Goal: Task Accomplishment & Management: Complete application form

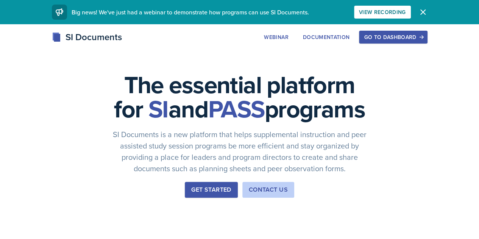
click at [422, 39] on div "Go to Dashboard" at bounding box center [393, 37] width 58 height 6
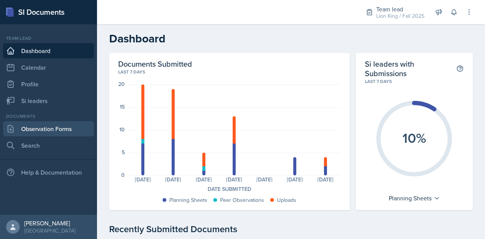
click at [45, 128] on link "Observation Forms" at bounding box center [48, 128] width 91 height 15
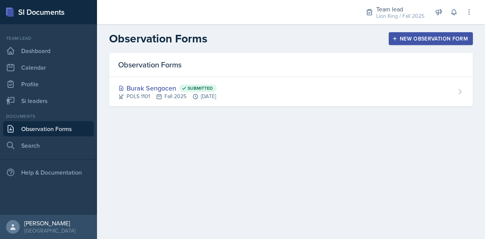
click at [438, 39] on div "New Observation Form" at bounding box center [431, 39] width 74 height 6
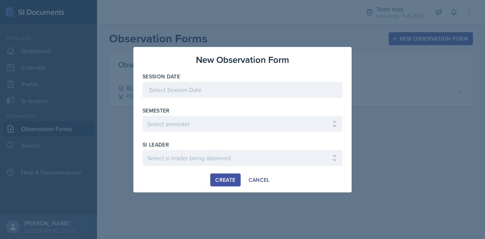
click at [205, 94] on div at bounding box center [242, 90] width 200 height 16
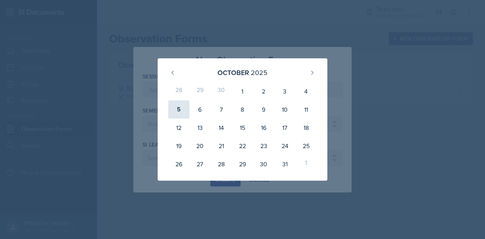
click at [181, 110] on div "5" at bounding box center [178, 109] width 21 height 18
type input "[DATE]"
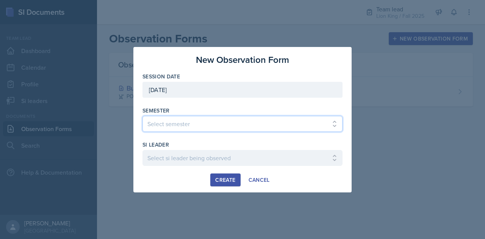
click at [182, 124] on select "Select semester All Spring 2021 Summer 2021 Spring 2022 Fall 2020 Fall 2021 Fal…" at bounding box center [242, 124] width 200 height 16
select select "2bed604d-1099-4043-b1bc-2365e8740244"
click at [142, 116] on select "Select semester All Spring 2021 Summer 2021 Spring 2022 Fall 2020 Fall 2021 Fal…" at bounding box center [242, 124] width 200 height 16
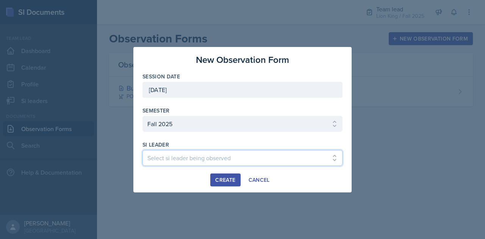
click at [172, 158] on select "Select si leader being observed [PERSON_NAME] / CHEM 1211 / Demon SI of [GEOGRA…" at bounding box center [242, 158] width 200 height 16
select select "05118c36-c5ec-4ced-a68a-c497eeb98ec7"
click at [142, 150] on select "Select si leader being observed [PERSON_NAME] / CHEM 1211 / Demon SI of [GEOGRA…" at bounding box center [242, 158] width 200 height 16
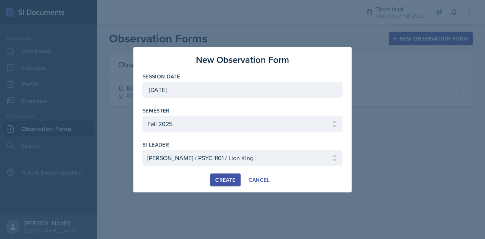
click at [226, 178] on div "Create" at bounding box center [225, 180] width 20 height 6
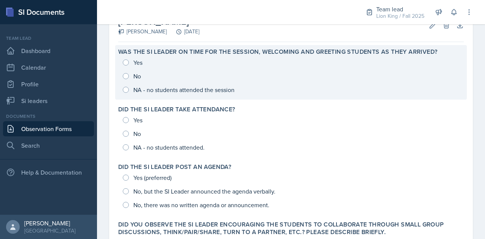
scroll to position [62, 0]
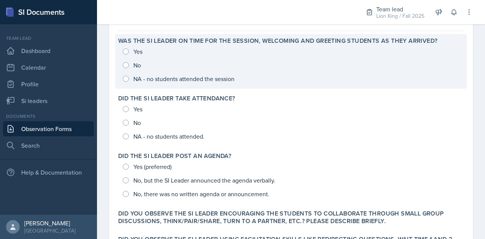
click at [126, 50] on div "Yes No NA - no students attended the session" at bounding box center [291, 65] width 346 height 41
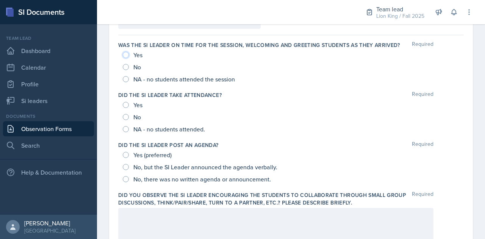
click at [124, 54] on input "Yes" at bounding box center [126, 55] width 6 height 6
radio input "true"
click at [451, 65] on div "No" at bounding box center [291, 67] width 336 height 12
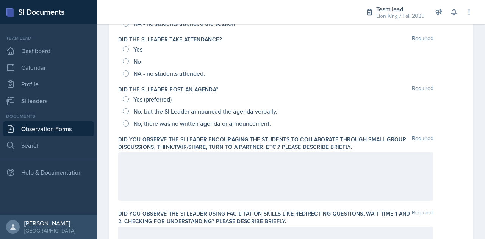
scroll to position [123, 0]
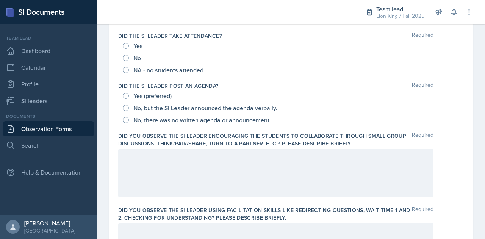
scroll to position [120, 0]
click at [126, 70] on input "NA - no students attended." at bounding box center [126, 71] width 6 height 6
radio input "true"
click at [127, 120] on input "No, there was no written agenda or announcement." at bounding box center [126, 121] width 6 height 6
radio input "true"
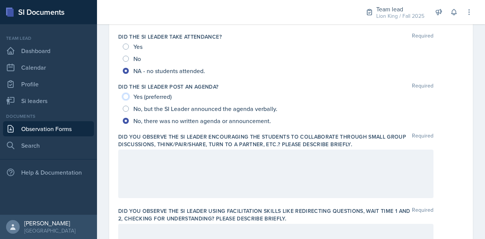
click at [127, 95] on input "Yes (preferred)" at bounding box center [126, 97] width 6 height 6
radio input "true"
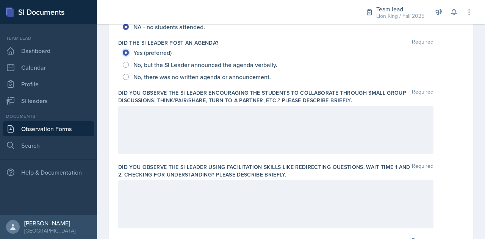
scroll to position [164, 0]
click at [457, 142] on div at bounding box center [291, 129] width 346 height 48
click at [168, 119] on div at bounding box center [275, 129] width 315 height 48
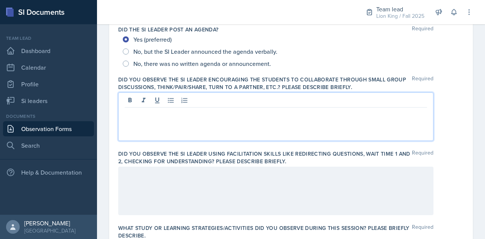
click at [160, 176] on div at bounding box center [275, 191] width 315 height 48
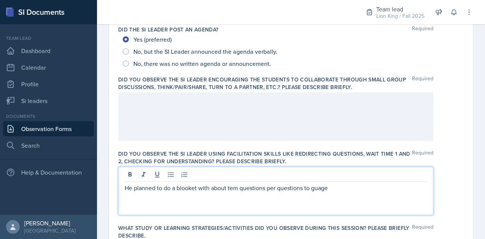
click at [233, 188] on p "He planned to do a blooket with about tem questions per questions to guage" at bounding box center [276, 187] width 302 height 9
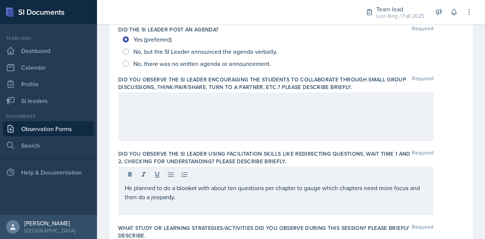
click at [456, 133] on div at bounding box center [291, 116] width 346 height 48
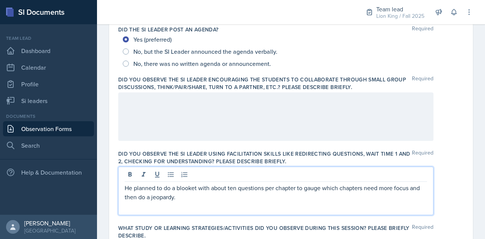
click at [181, 186] on p "He planned to do a blooket with about ten questions per chapter to gauge which …" at bounding box center [276, 192] width 302 height 18
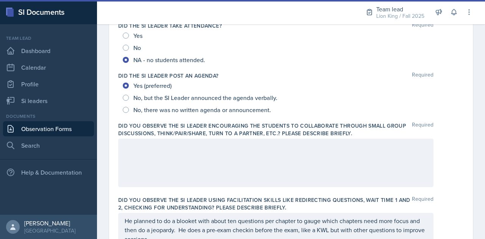
scroll to position [130, 0]
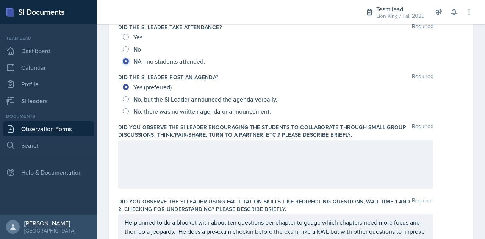
click at [127, 62] on input "NA - no students attended." at bounding box center [126, 61] width 6 height 6
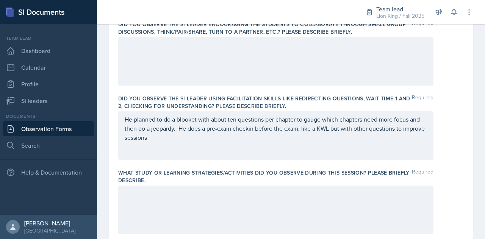
scroll to position [246, 0]
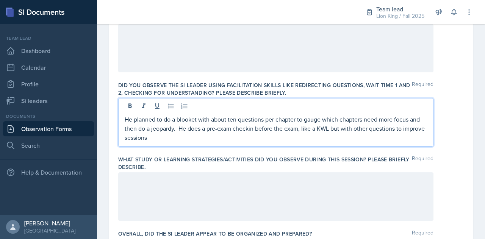
drag, startPoint x: 124, startPoint y: 119, endPoint x: 187, endPoint y: 141, distance: 67.6
click at [187, 141] on div "He planned to do a blooket with about ten questions per chapter to gauge which …" at bounding box center [275, 122] width 315 height 48
drag, startPoint x: 125, startPoint y: 118, endPoint x: 181, endPoint y: 136, distance: 58.8
click at [181, 136] on p "He planned to do a blooket with about ten questions per chapter to gauge which …" at bounding box center [276, 128] width 302 height 27
copy p "He planned to do a blooket with about ten questions per chapter to gauge which …"
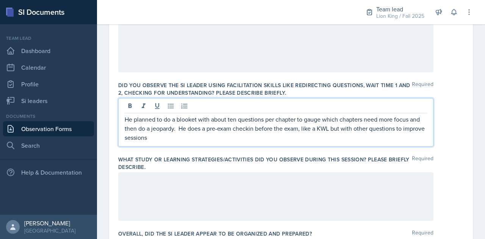
click at [172, 194] on div at bounding box center [275, 196] width 315 height 48
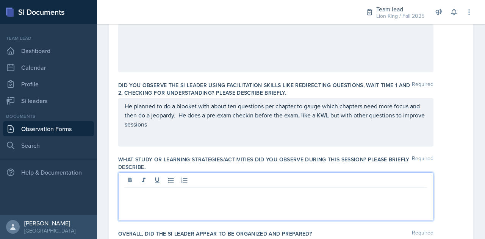
scroll to position [259, 0]
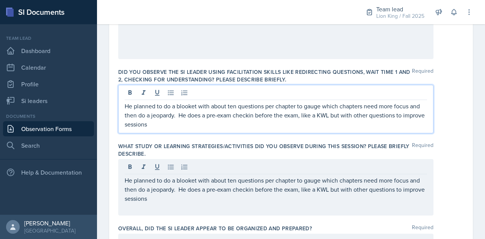
drag, startPoint x: 126, startPoint y: 92, endPoint x: 196, endPoint y: 131, distance: 80.6
click at [196, 131] on div "He planned to do a blooket with about ten questions per chapter to gauge which …" at bounding box center [275, 109] width 315 height 48
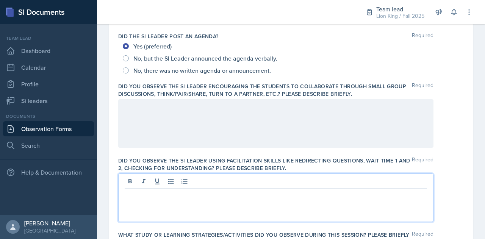
scroll to position [175, 0]
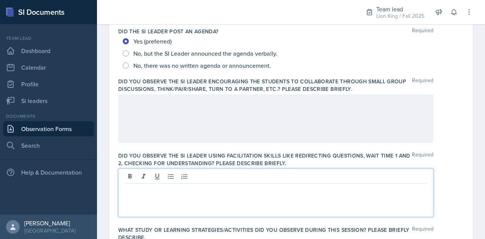
click at [167, 113] on div at bounding box center [275, 118] width 315 height 48
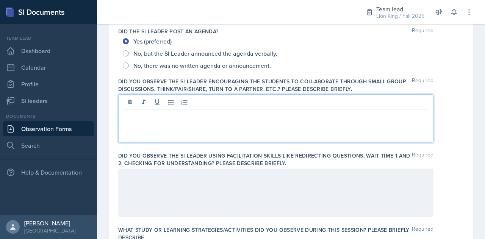
scroll to position [189, 0]
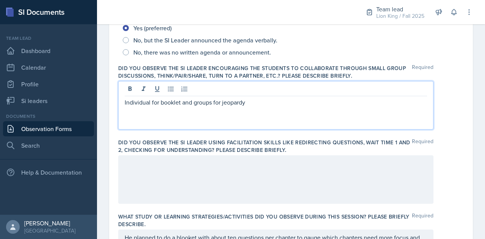
click at [174, 102] on p "Individual for booklet and groups for jeopardy" at bounding box center [276, 102] width 302 height 9
click at [163, 103] on p "Individual for booket and groups for jeopardy" at bounding box center [276, 102] width 302 height 9
click at [250, 102] on p "Individual for blooket and groups for jeopardy" at bounding box center [276, 102] width 302 height 9
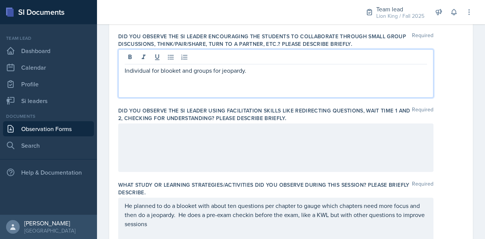
scroll to position [228, 0]
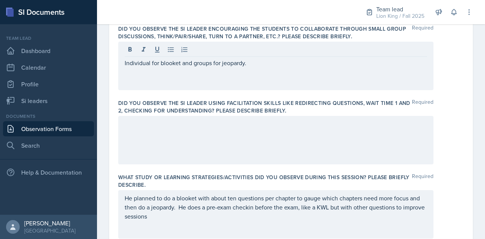
click at [226, 129] on div at bounding box center [275, 140] width 315 height 48
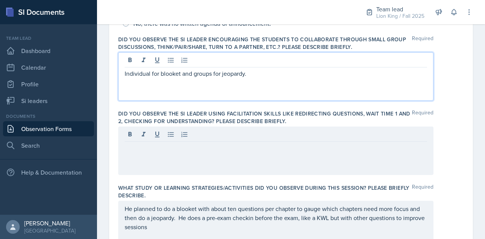
click at [258, 69] on p "Individual for blooket and groups for jeopardy." at bounding box center [276, 73] width 302 height 9
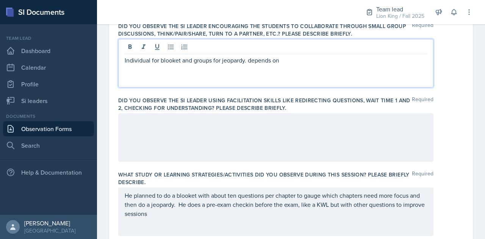
click at [253, 59] on p "Individual for blooket and groups for jeopardy. depends on" at bounding box center [276, 60] width 302 height 9
click at [281, 63] on p "Individual for blooket and groups for jeopardy. Depends on" at bounding box center [276, 60] width 302 height 9
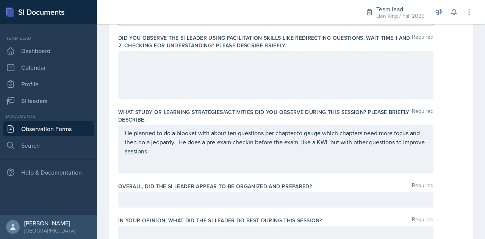
scroll to position [294, 0]
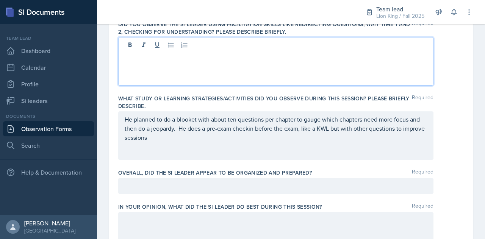
click at [174, 61] on p at bounding box center [276, 58] width 302 height 9
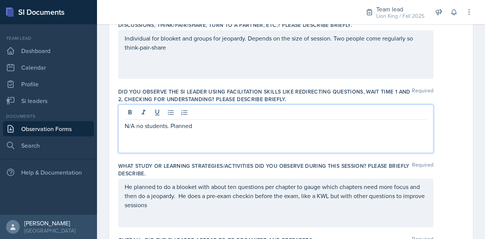
scroll to position [216, 0]
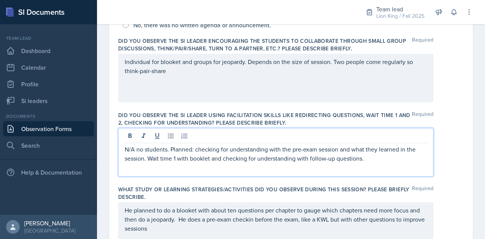
click at [205, 160] on p "N/A no students. Planned: checking for understanding with the pre-exam session …" at bounding box center [276, 154] width 302 height 18
click at [191, 158] on p "N/A no students. Planned: checking for understanding with the pre-exam session …" at bounding box center [276, 154] width 302 height 18
click at [202, 159] on p "N/A no students. Planned: checking for understanding with the pre-exam session …" at bounding box center [276, 154] width 302 height 18
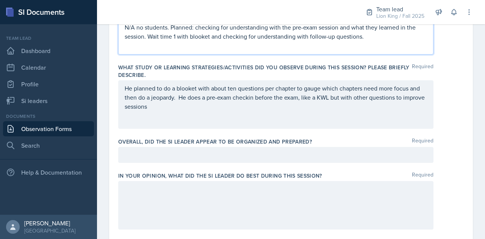
click at [187, 155] on p at bounding box center [276, 154] width 302 height 9
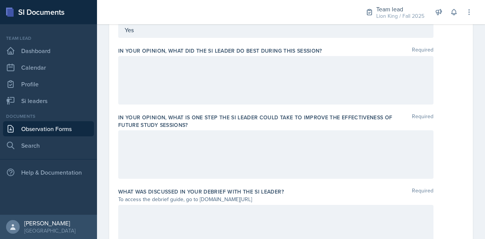
click at [123, 137] on div at bounding box center [275, 154] width 315 height 48
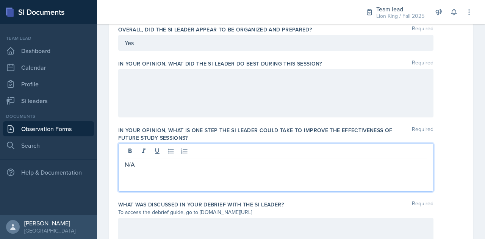
scroll to position [463, 0]
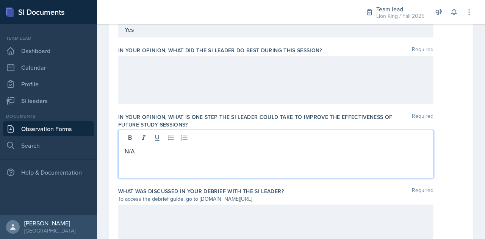
click at [128, 68] on p at bounding box center [276, 63] width 302 height 9
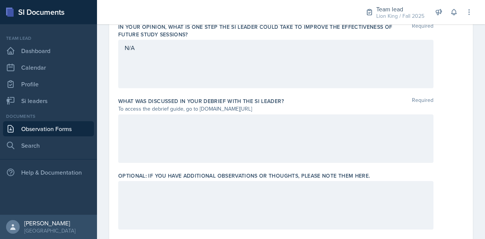
scroll to position [574, 0]
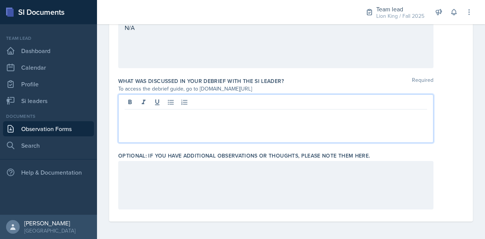
click at [142, 104] on div at bounding box center [275, 118] width 315 height 48
click at [126, 116] on p "Regular attendance" at bounding box center [276, 115] width 302 height 9
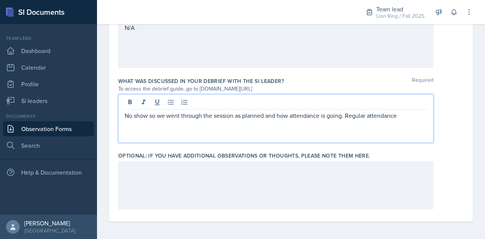
click at [365, 115] on p "No show so we went through the session as planned and how attendance is going. …" at bounding box center [276, 115] width 302 height 9
click at [187, 125] on p "No show so we went through the session as planned and how attendance is going. …" at bounding box center [276, 120] width 302 height 18
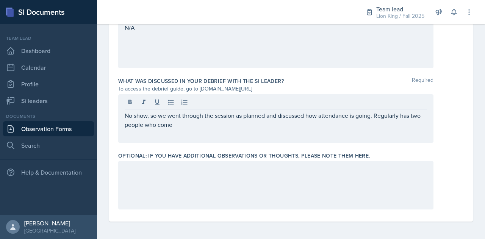
click at [397, 154] on div "Optional: If you have additional observations or thoughts, please note them her…" at bounding box center [291, 156] width 346 height 8
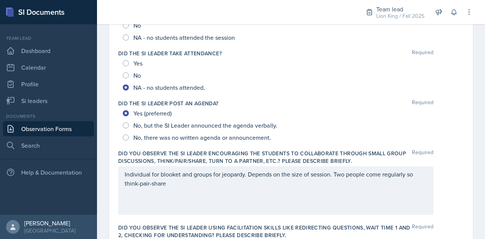
scroll to position [0, 0]
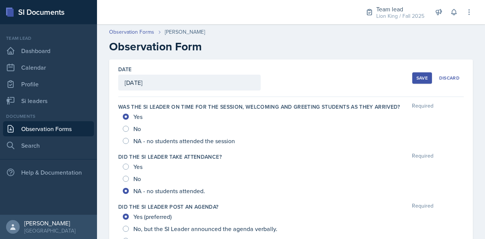
click at [424, 75] on button "Save" at bounding box center [422, 77] width 20 height 11
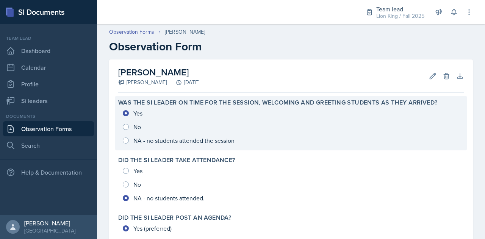
click at [455, 138] on div "Yes No NA - no students attended the session" at bounding box center [291, 126] width 346 height 41
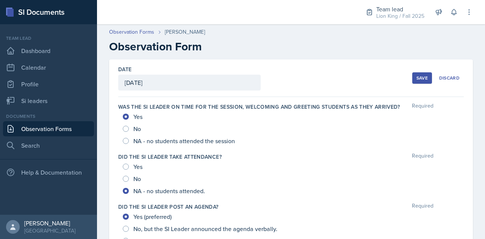
click at [420, 79] on div "Save" at bounding box center [421, 78] width 11 height 6
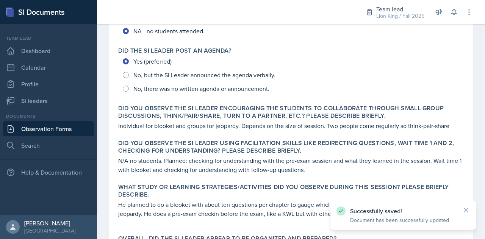
scroll to position [358, 0]
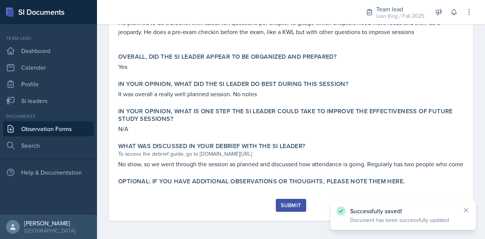
click at [286, 205] on div "Submit" at bounding box center [291, 205] width 20 height 6
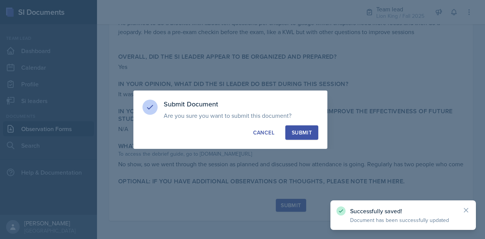
click at [308, 134] on div "Submit" at bounding box center [302, 133] width 20 height 8
radio input "true"
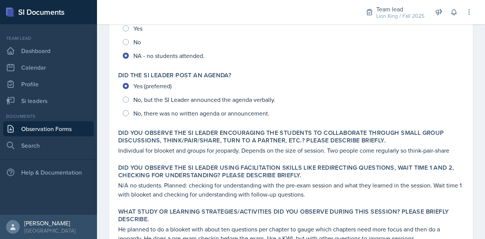
scroll to position [0, 0]
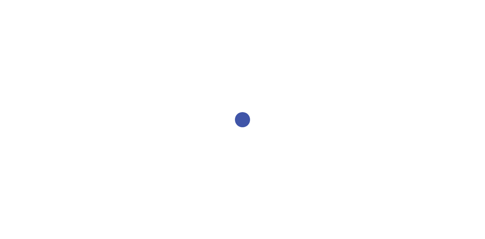
select select "2bed604d-1099-4043-b1bc-2365e8740244"
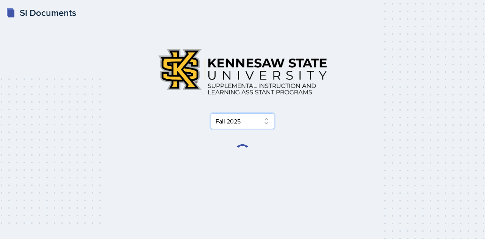
drag, startPoint x: 0, startPoint y: 0, endPoint x: 231, endPoint y: 123, distance: 261.9
click at [231, 123] on select "Select Semester Fall 2025 Summer 2025 Spring 2025 Fall 2024 Summer 2024 Spring …" at bounding box center [243, 121] width 64 height 16
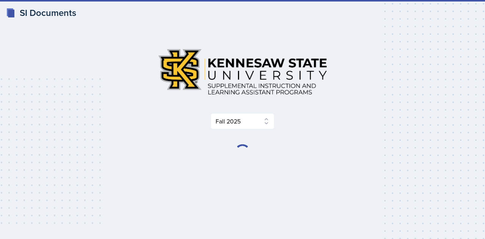
click at [351, 122] on div "Select Semester Fall 2025 Summer 2025 Spring 2025 Fall 2024 Summer 2024 Spring …" at bounding box center [243, 121] width 364 height 16
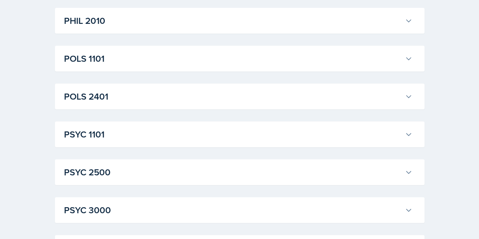
scroll to position [1010, 0]
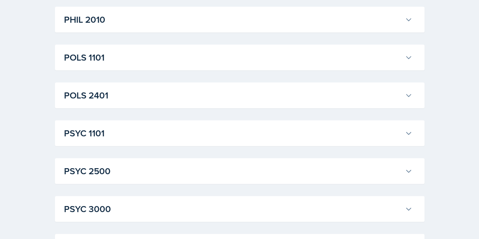
click at [183, 127] on h3 "PSYC 1101" at bounding box center [233, 134] width 338 height 14
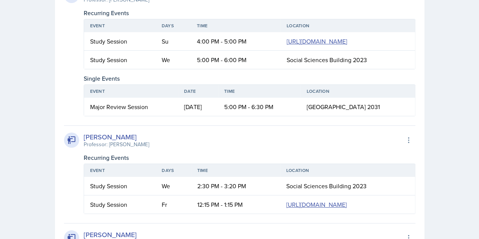
scroll to position [1365, 0]
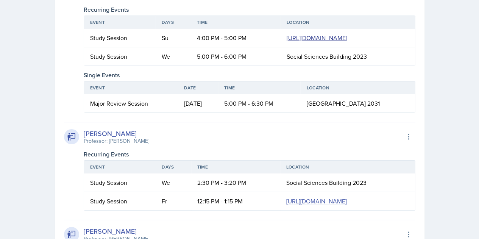
click at [287, 42] on link "https://teams.microsoft.com/l/meetup-join/19%3ameeting_OTUyMjE3NTUtNzYxMi00MDMx…" at bounding box center [317, 38] width 61 height 8
